Goal: Transaction & Acquisition: Purchase product/service

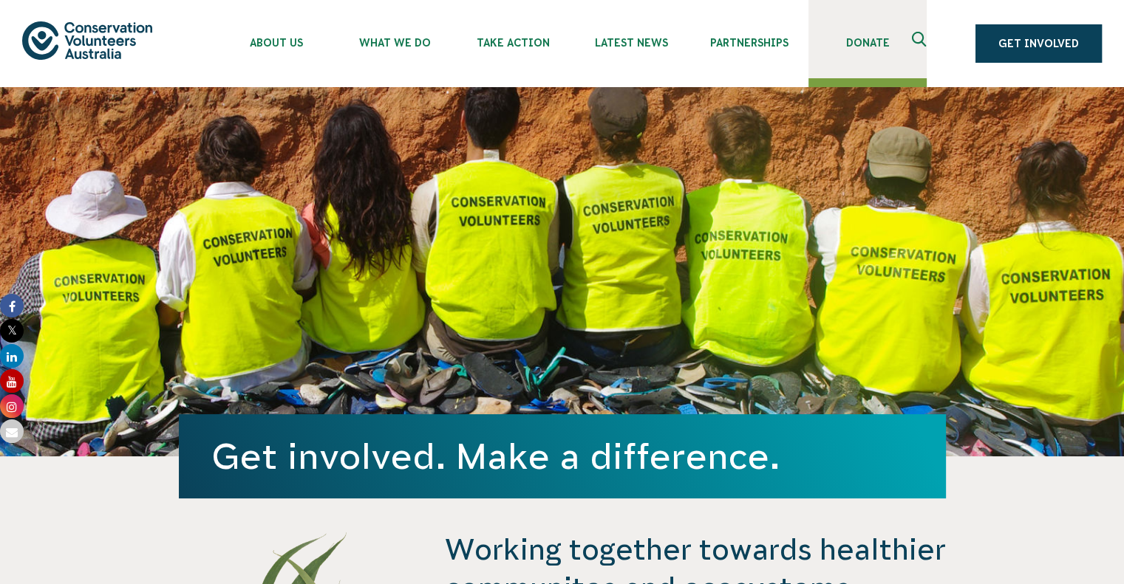
click at [864, 50] on link "Donate" at bounding box center [867, 39] width 118 height 78
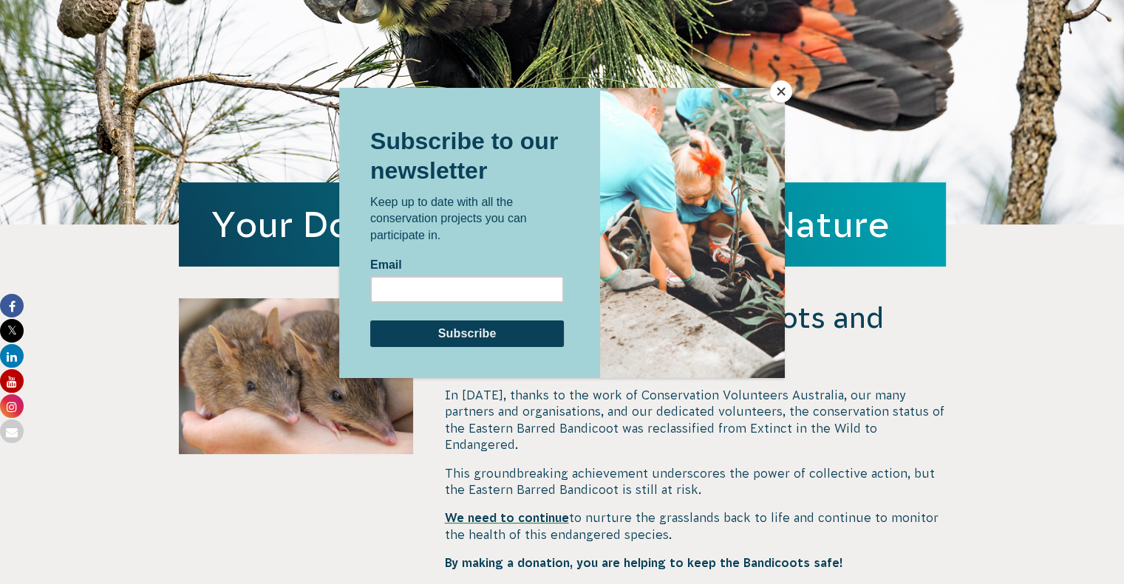
click at [783, 92] on button "Close" at bounding box center [781, 92] width 22 height 22
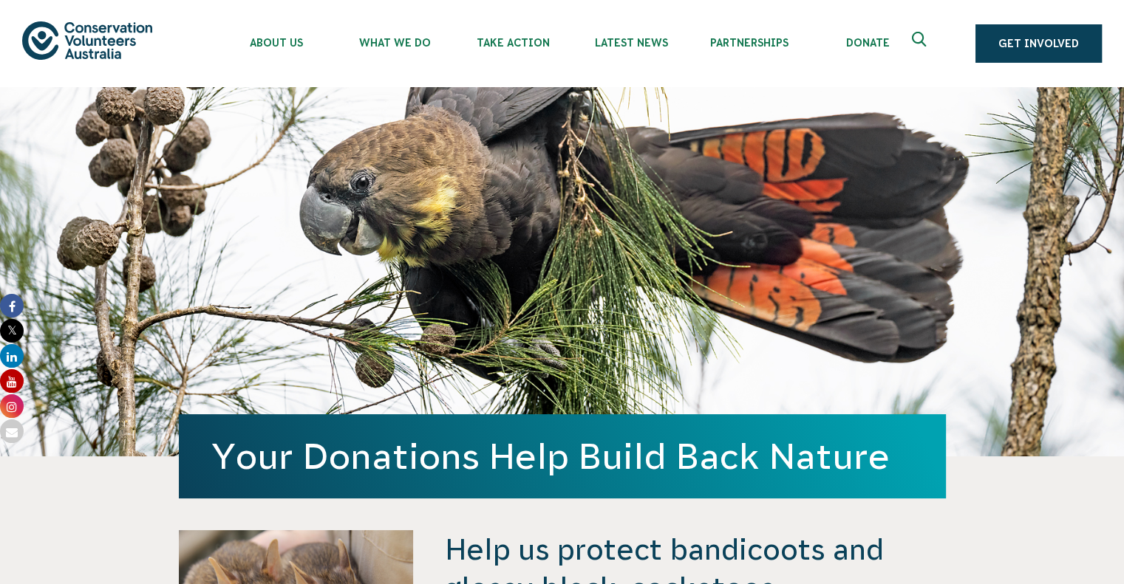
click at [98, 35] on img at bounding box center [87, 40] width 130 height 38
